Goal: Task Accomplishment & Management: Manage account settings

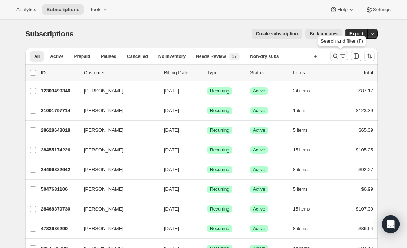
click at [339, 54] on icon "Search and filter results" at bounding box center [335, 55] width 7 height 7
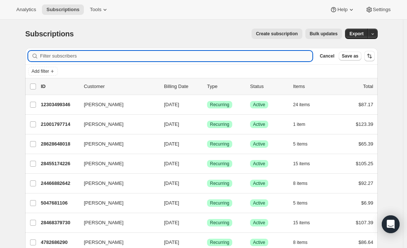
click at [83, 54] on input "Filter subscribers" at bounding box center [176, 56] width 272 height 10
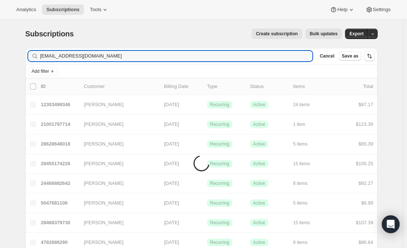
type input "[EMAIL_ADDRESS][DOMAIN_NAME]"
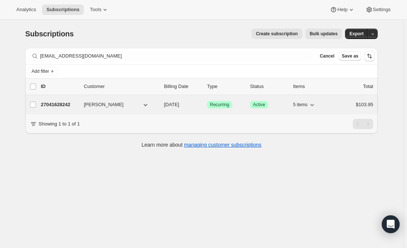
click at [56, 103] on p "27041628242" at bounding box center [59, 104] width 37 height 7
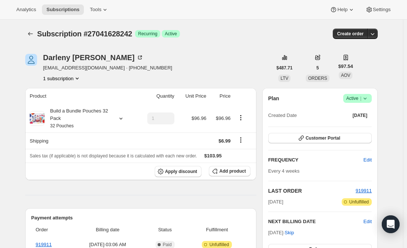
click at [357, 99] on span "Active |" at bounding box center [357, 98] width 23 height 7
click at [363, 129] on span "Cancel subscription" at bounding box center [360, 125] width 42 height 7
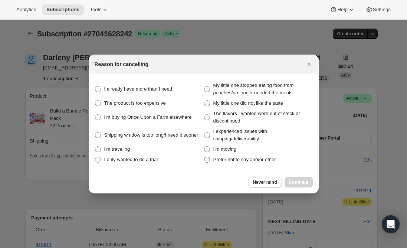
click at [207, 159] on span ":r46u:" at bounding box center [207, 160] width 6 height 6
click at [204, 157] on other "Prefer not to say and/or other" at bounding box center [204, 157] width 0 height 0
radio other "true"
click at [207, 92] on span ":r46u:" at bounding box center [207, 89] width 6 height 6
click at [204, 86] on meals "My little one stopped eating food from pouches/no longer needed the meals" at bounding box center [204, 86] width 0 height 0
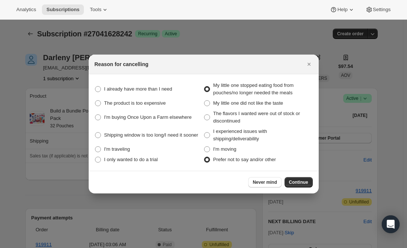
radio meals "true"
radio other "false"
click at [294, 184] on span "Continue" at bounding box center [298, 182] width 19 height 6
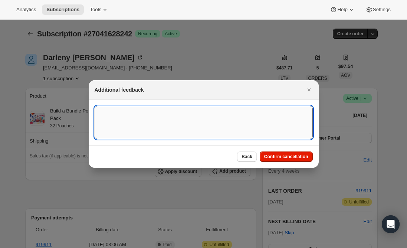
click at [113, 116] on textarea ":r46u:" at bounding box center [204, 122] width 218 height 33
type textarea "per phone call."
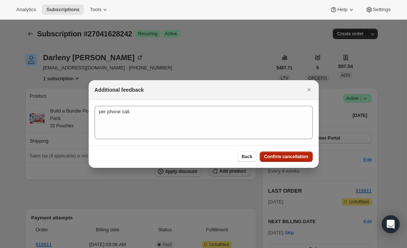
click at [281, 155] on span "Confirm cancellation" at bounding box center [286, 157] width 44 height 6
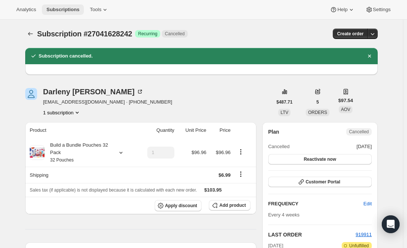
click at [55, 5] on button "Subscriptions" at bounding box center [63, 9] width 42 height 10
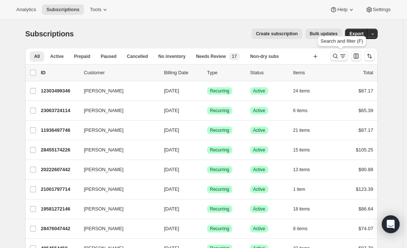
click at [345, 60] on button "Search and filter results" at bounding box center [339, 56] width 18 height 10
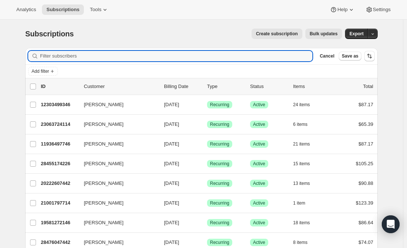
click at [244, 50] on div "Filter subscribers Cancel Save as" at bounding box center [201, 56] width 353 height 16
click at [161, 58] on input "Filter subscribers" at bounding box center [176, 56] width 272 height 10
paste input "[PERSON_NAME]"
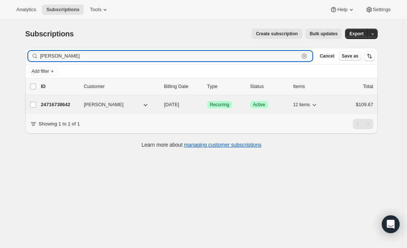
type input "[PERSON_NAME]"
click at [53, 104] on p "24716738642" at bounding box center [59, 104] width 37 height 7
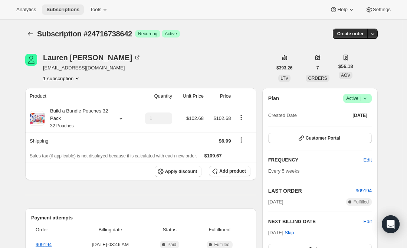
click at [57, 10] on span "Subscriptions" at bounding box center [62, 10] width 33 height 6
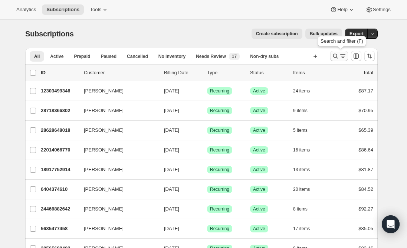
click at [335, 56] on icon "Search and filter results" at bounding box center [335, 55] width 7 height 7
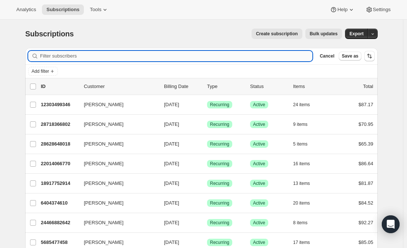
click at [167, 57] on input "Filter subscribers" at bounding box center [176, 56] width 272 height 10
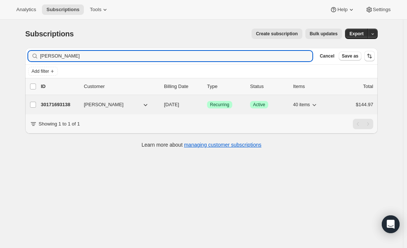
type input "[PERSON_NAME]"
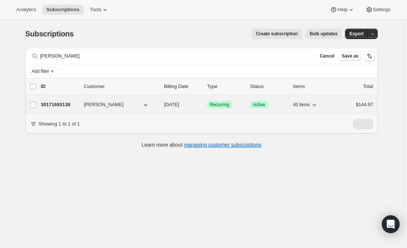
click at [59, 104] on p "30171693138" at bounding box center [59, 104] width 37 height 7
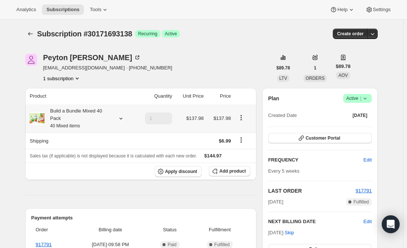
click at [71, 121] on div "Build a Bundle Mixed 40 Pack 40 Mixed items" at bounding box center [78, 118] width 67 height 22
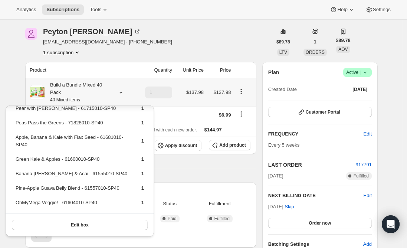
scroll to position [538, 0]
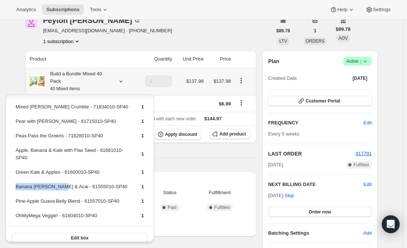
drag, startPoint x: 58, startPoint y: 180, endPoint x: 16, endPoint y: 178, distance: 42.3
click at [16, 183] on td "Banana [PERSON_NAME] & Acai - 61555010-SP40" at bounding box center [72, 190] width 114 height 14
copy td "Banana [PERSON_NAME] & Aca"
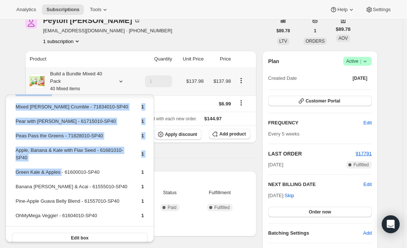
drag, startPoint x: 60, startPoint y: 166, endPoint x: 11, endPoint y: 166, distance: 49.4
click at [48, 168] on td "Green Kale & Apples - 61600010-SP40" at bounding box center [72, 175] width 114 height 14
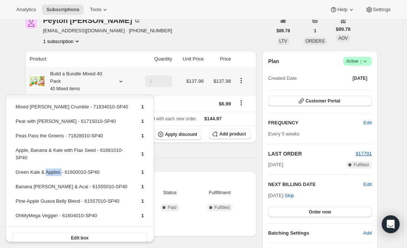
click at [48, 168] on td "Green Kale & Apples - 61600010-SP40" at bounding box center [72, 175] width 114 height 14
drag, startPoint x: 61, startPoint y: 164, endPoint x: 16, endPoint y: 163, distance: 44.9
click at [16, 168] on td "Green Kale & Apples - 61600010-SP40" at bounding box center [72, 175] width 114 height 14
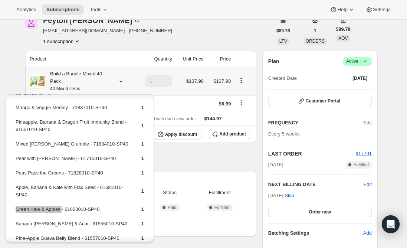
scroll to position [464, 0]
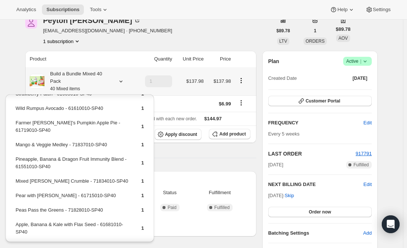
click at [69, 155] on td "Pineapple, Banana & Dragon Fruit Immunity Blend - 61551010-SP40" at bounding box center [72, 165] width 114 height 21
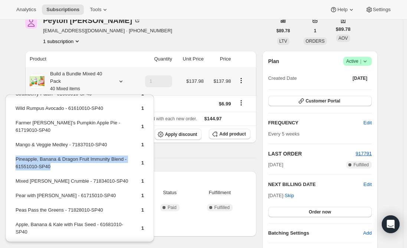
click at [69, 155] on td "Pineapple, Banana & Dragon Fruit Immunity Blend - 61551010-SP40" at bounding box center [72, 165] width 114 height 21
copy td "Pineapple, Banana & Dragon Fruit Immunity Blend - 61551010-SP40"
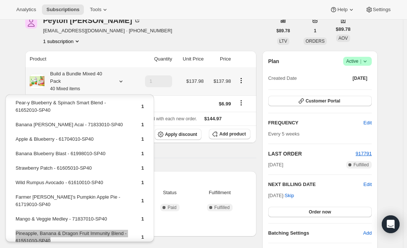
scroll to position [353, 0]
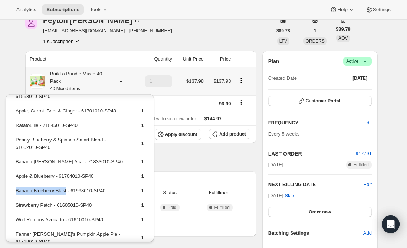
drag, startPoint x: 58, startPoint y: 191, endPoint x: 15, endPoint y: 190, distance: 43.0
click at [15, 190] on td "Banana Blueberry Blast - 61998010-SP40" at bounding box center [72, 194] width 114 height 14
copy td "Banana Blueberry Blast"
click at [11, 65] on div "Subscription #30171693138. This page is ready Subscription #30171693138 Success…" at bounding box center [201, 251] width 403 height 536
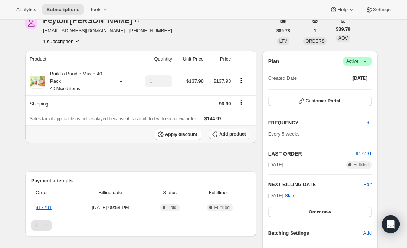
click at [229, 134] on span "Add product" at bounding box center [232, 134] width 26 height 6
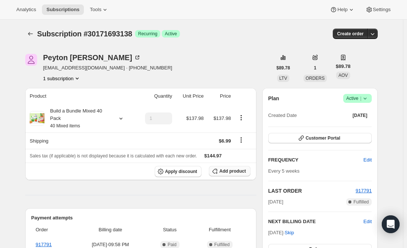
scroll to position [37, 0]
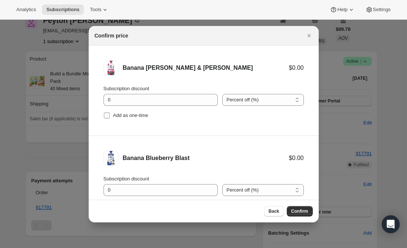
click at [106, 113] on input "Add as one-time" at bounding box center [107, 115] width 6 height 6
checkbox input "true"
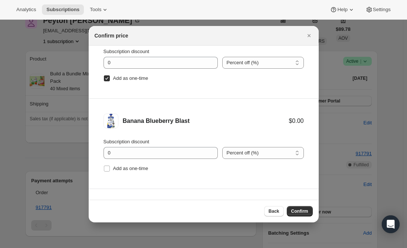
scroll to position [74, 0]
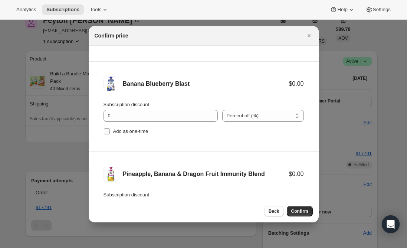
click at [108, 132] on input "Add as one-time" at bounding box center [107, 131] width 6 height 6
checkbox input "true"
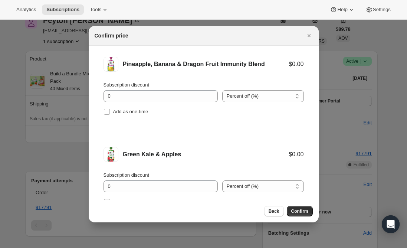
scroll to position [186, 0]
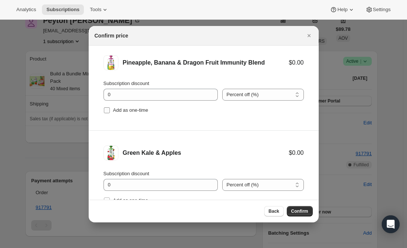
click at [108, 109] on input "Add as one-time" at bounding box center [107, 110] width 6 height 6
checkbox input "true"
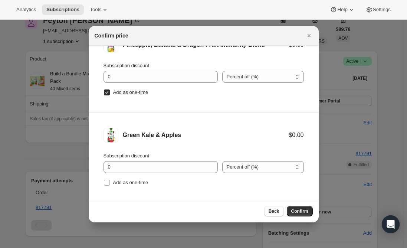
scroll to position [211, 0]
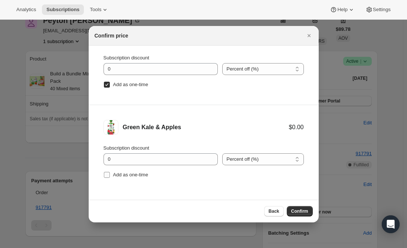
click at [108, 177] on input "Add as one-time" at bounding box center [107, 175] width 6 height 6
checkbox input "true"
click at [299, 212] on span "Confirm" at bounding box center [299, 211] width 17 height 6
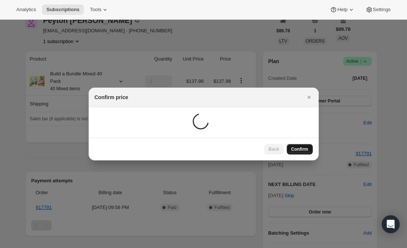
scroll to position [37, 0]
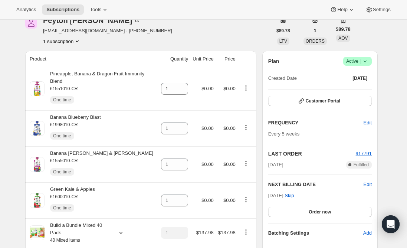
click at [186, 163] on icon at bounding box center [182, 166] width 7 height 7
click at [186, 158] on icon at bounding box center [182, 161] width 7 height 7
type input "2"
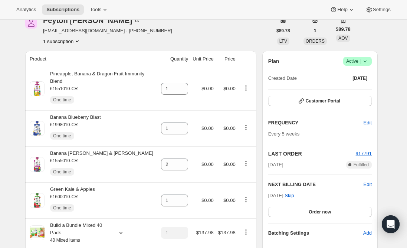
click at [185, 199] on icon at bounding box center [182, 202] width 7 height 7
click at [184, 194] on icon at bounding box center [182, 197] width 7 height 7
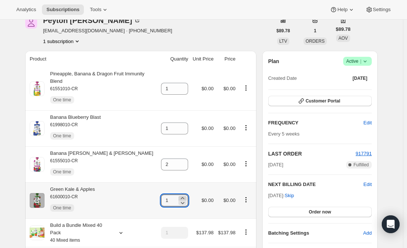
type input "2"
click at [55, 10] on span "Subscriptions" at bounding box center [62, 10] width 33 height 6
